Goal: Information Seeking & Learning: Understand process/instructions

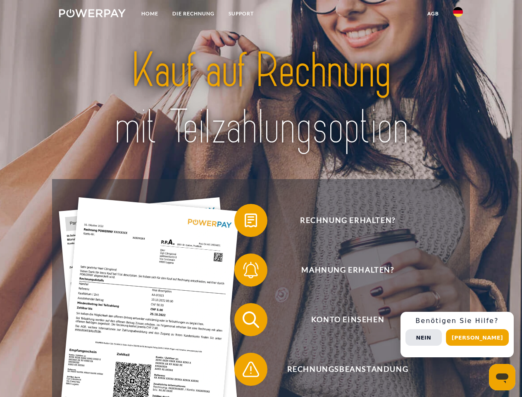
click at [92, 14] on img at bounding box center [92, 13] width 67 height 8
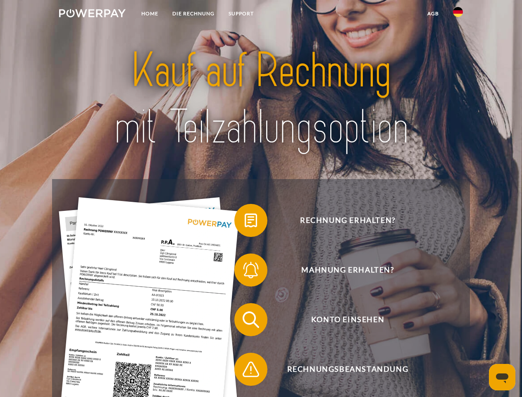
click at [458, 14] on img at bounding box center [458, 12] width 10 height 10
click at [433, 14] on link "agb" at bounding box center [434, 13] width 26 height 15
click at [245, 222] on span at bounding box center [238, 220] width 41 height 41
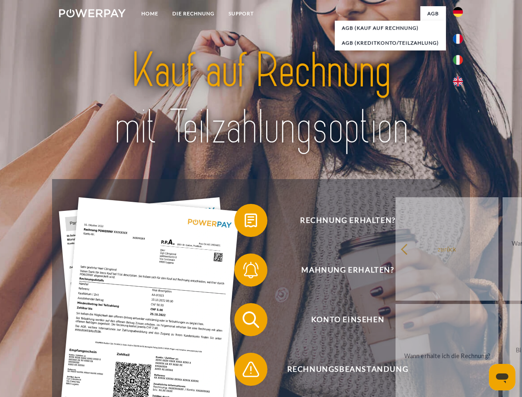
click at [245, 272] on div "Rechnung erhalten? Mahnung erhalten? Konto einsehen" at bounding box center [261, 344] width 418 height 331
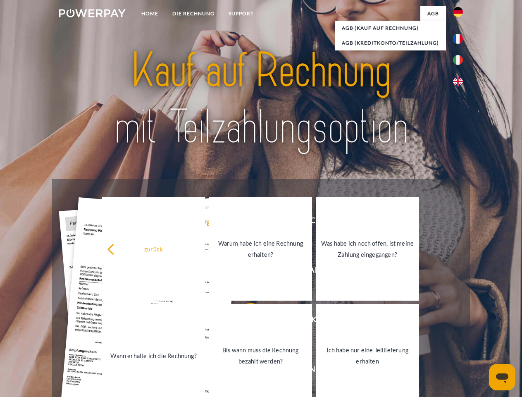
click at [245, 321] on link "Bis wann muss die Rechnung bezahlt werden?" at bounding box center [260, 355] width 103 height 103
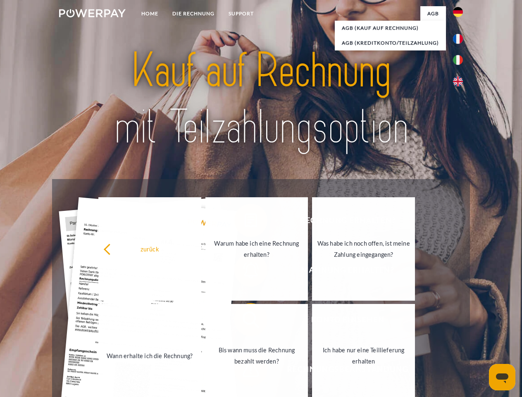
click at [245, 371] on span at bounding box center [238, 369] width 41 height 41
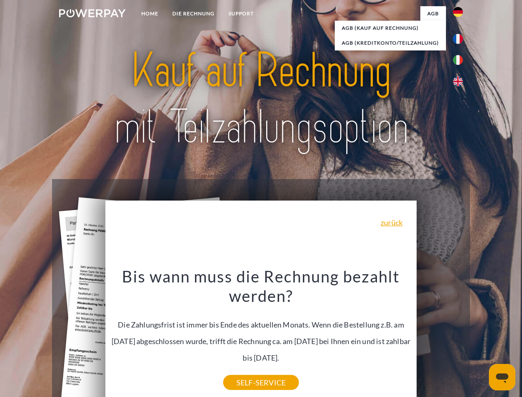
click at [460, 335] on div "Rechnung erhalten? Mahnung erhalten? Konto einsehen" at bounding box center [261, 344] width 418 height 331
click at [440, 336] on span "Konto einsehen" at bounding box center [347, 319] width 203 height 33
click at [481, 337] on header "Home DIE RECHNUNG SUPPORT" at bounding box center [261, 285] width 522 height 571
